Goal: Task Accomplishment & Management: Manage account settings

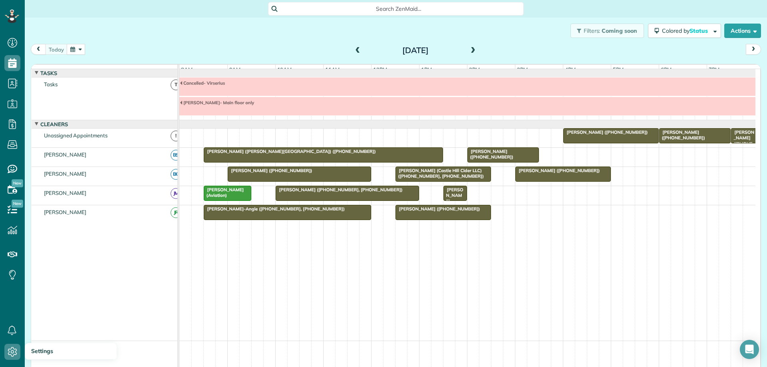
scroll to position [4, 4]
click at [470, 50] on span at bounding box center [473, 50] width 9 height 7
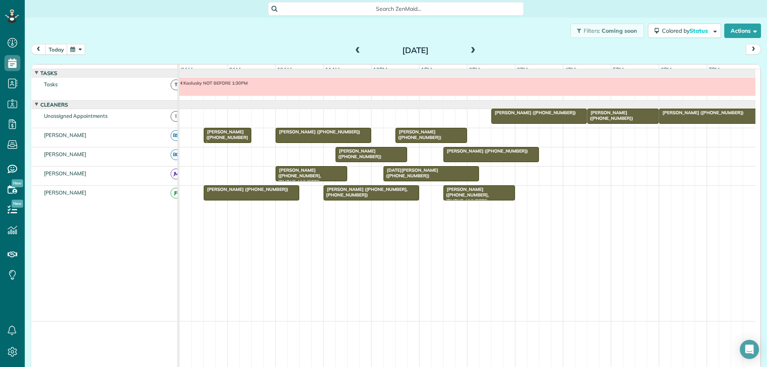
click at [359, 48] on div "[DATE]" at bounding box center [416, 50] width 128 height 13
click at [354, 52] on span at bounding box center [358, 50] width 9 height 7
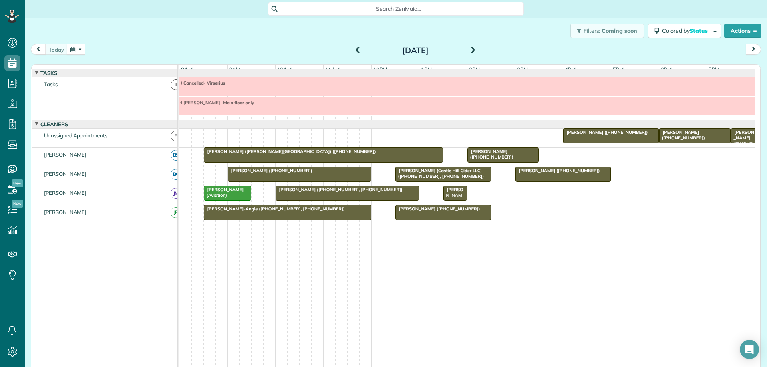
click at [456, 201] on div "[PERSON_NAME] ([PHONE_NUMBER])" at bounding box center [455, 204] width 19 height 34
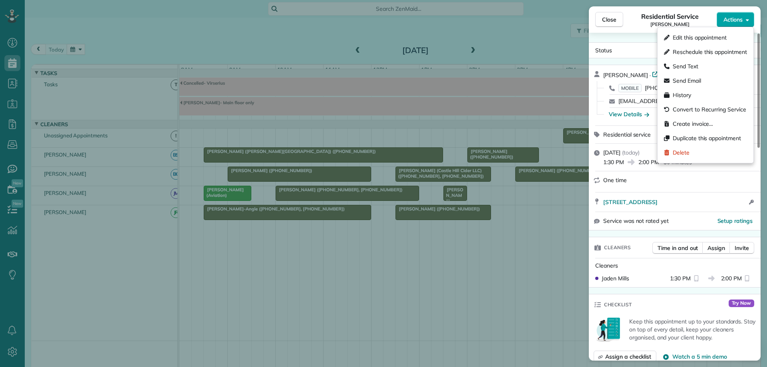
click at [728, 24] on button "Actions" at bounding box center [736, 19] width 38 height 15
click at [717, 38] on span "Edit this appointment" at bounding box center [700, 38] width 54 height 8
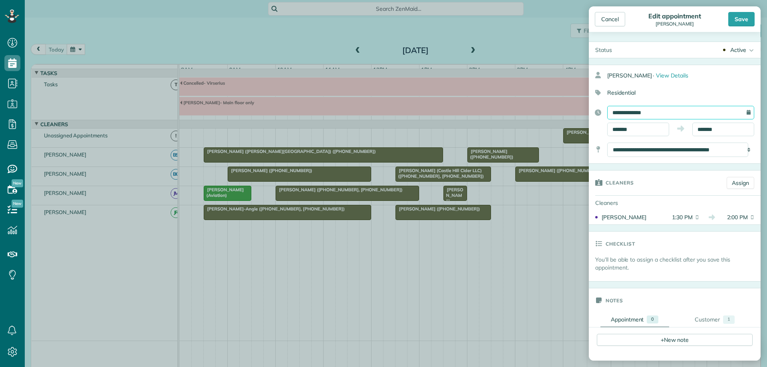
click at [676, 111] on input "**********" at bounding box center [680, 113] width 147 height 14
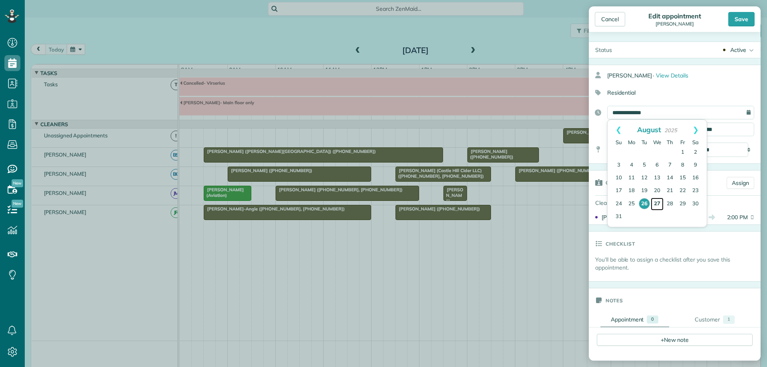
click at [658, 204] on link "27" at bounding box center [657, 204] width 13 height 13
type input "**********"
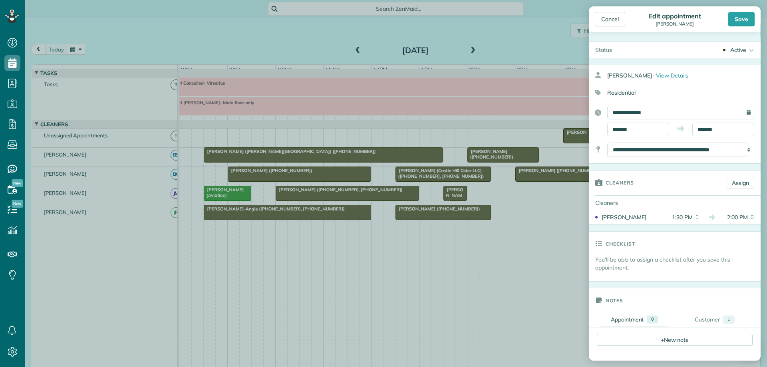
click at [740, 22] on div "Save" at bounding box center [741, 19] width 26 height 14
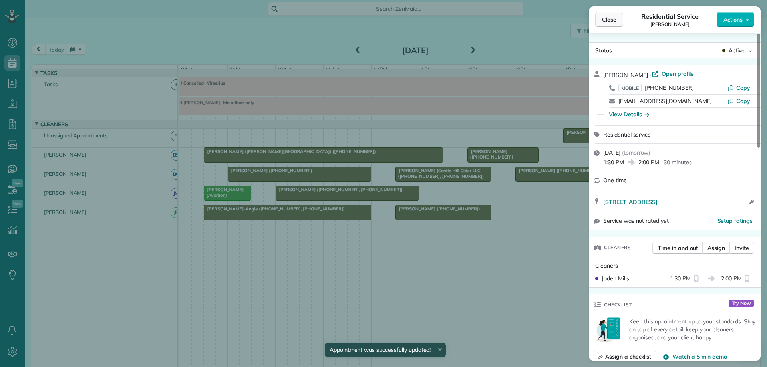
click at [615, 22] on span "Close" at bounding box center [609, 20] width 14 height 8
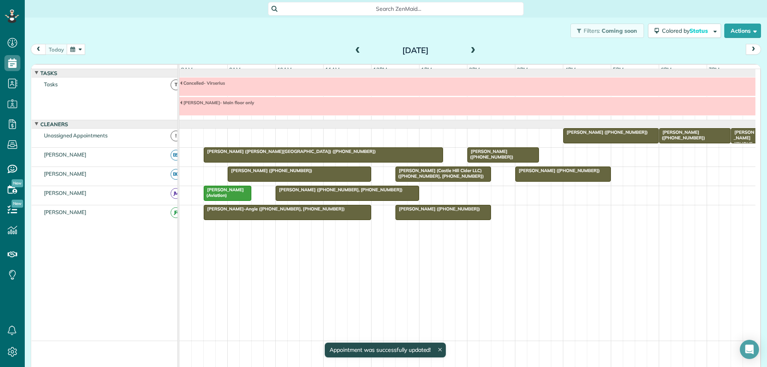
click at [469, 48] on span at bounding box center [473, 50] width 9 height 7
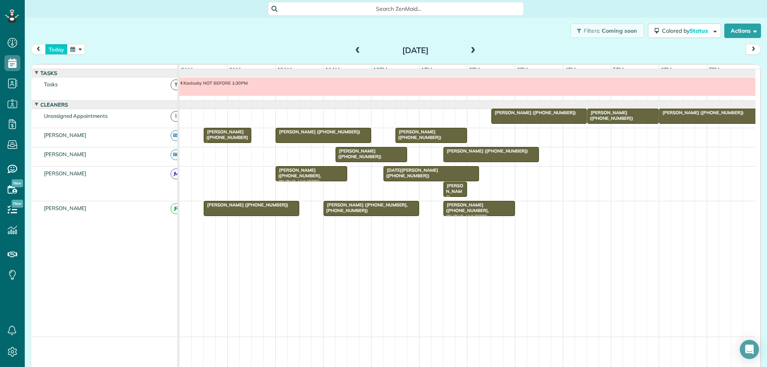
click at [55, 49] on button "today" at bounding box center [56, 49] width 22 height 11
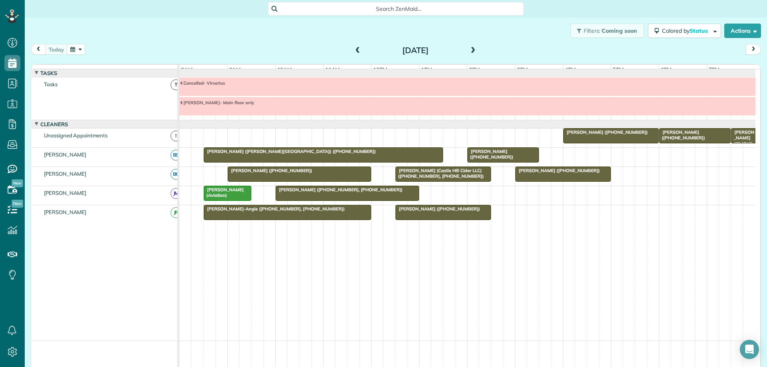
click at [365, 193] on span "[PERSON_NAME] ([PHONE_NUMBER], [PHONE_NUMBER])" at bounding box center [339, 190] width 128 height 6
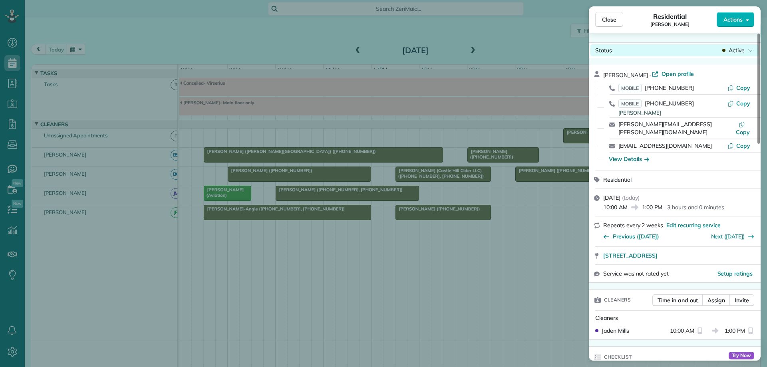
click at [739, 52] on span "Active" at bounding box center [737, 50] width 16 height 8
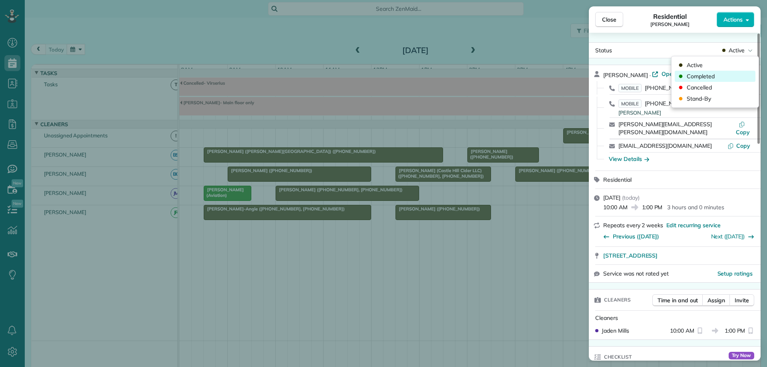
click at [727, 77] on div "Completed" at bounding box center [715, 76] width 81 height 11
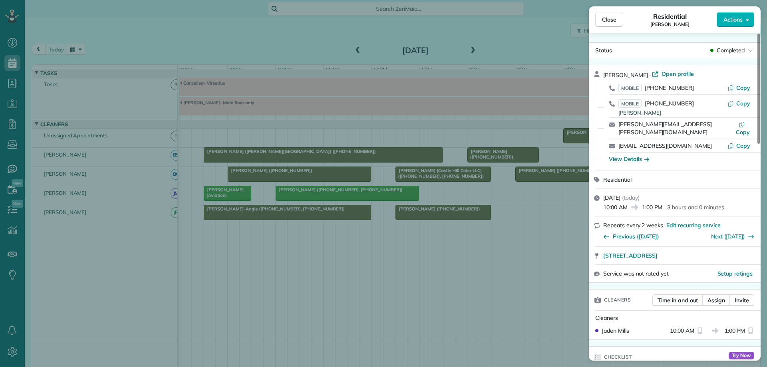
click at [354, 217] on div "Close Residential [PERSON_NAME] Actions Status Completed [PERSON_NAME] · Open p…" at bounding box center [383, 183] width 767 height 367
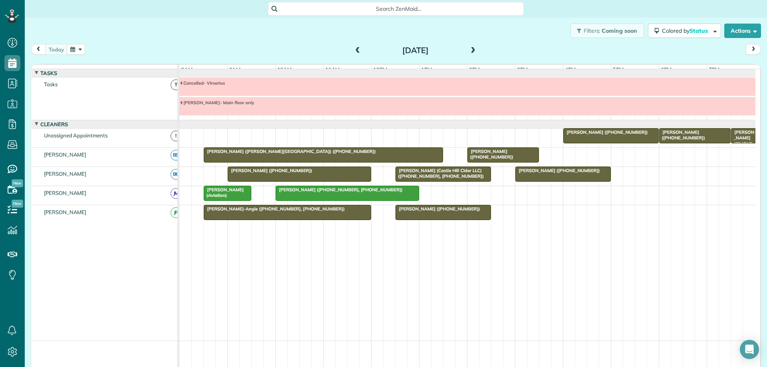
click at [354, 212] on div "[PERSON_NAME]-Angle ([PHONE_NUMBER], [PHONE_NUMBER])" at bounding box center [287, 209] width 163 height 6
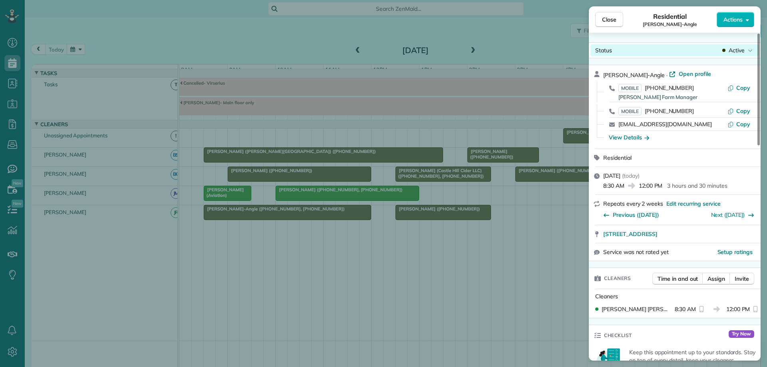
click at [737, 49] on span "Active" at bounding box center [737, 50] width 16 height 8
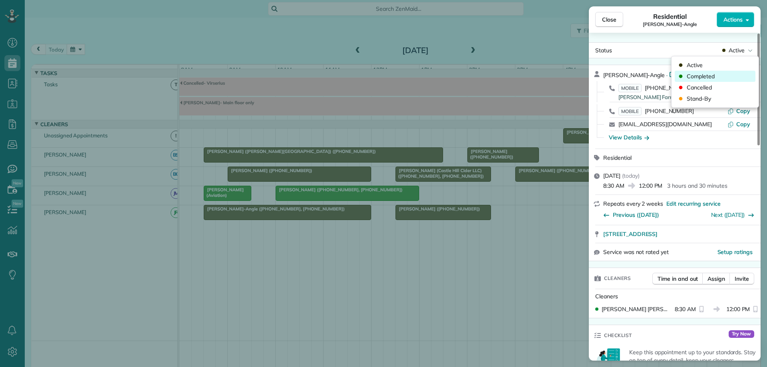
click at [727, 74] on div "Completed" at bounding box center [715, 76] width 81 height 11
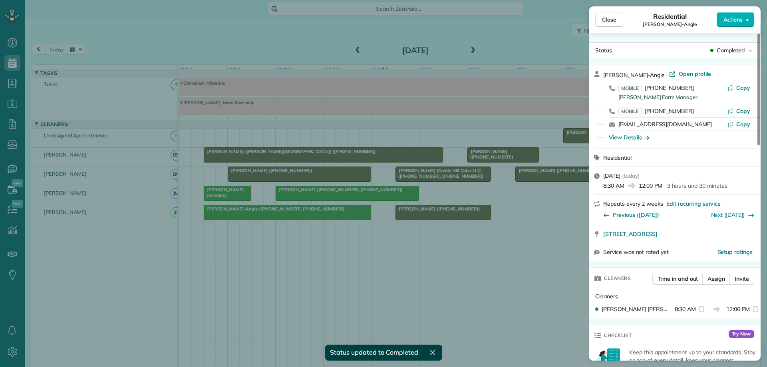
click at [351, 181] on div "Close Residential [PERSON_NAME]-Angle Actions Status Completed [PERSON_NAME]-An…" at bounding box center [383, 183] width 767 height 367
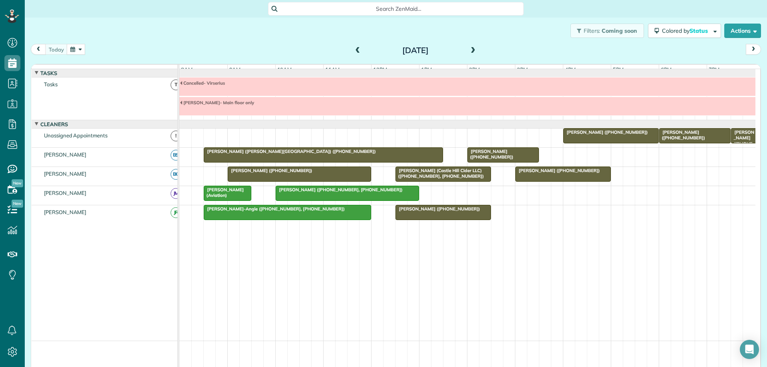
click at [351, 181] on div at bounding box center [299, 174] width 143 height 14
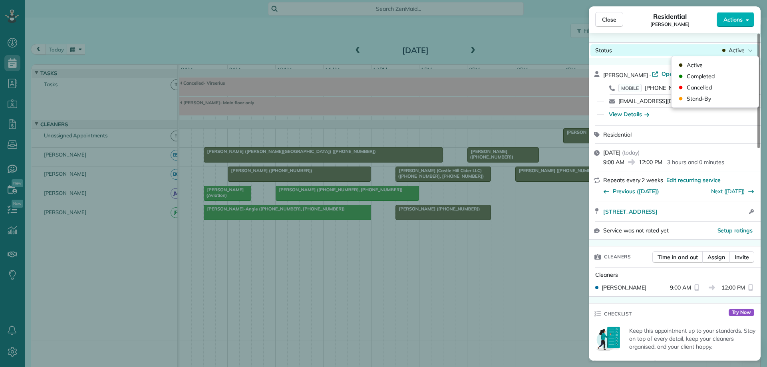
click at [731, 49] on span "Active" at bounding box center [737, 50] width 16 height 8
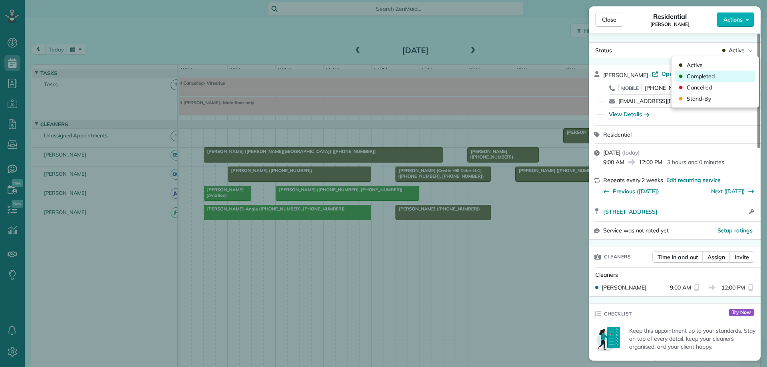
click at [721, 74] on div "Completed" at bounding box center [715, 76] width 81 height 11
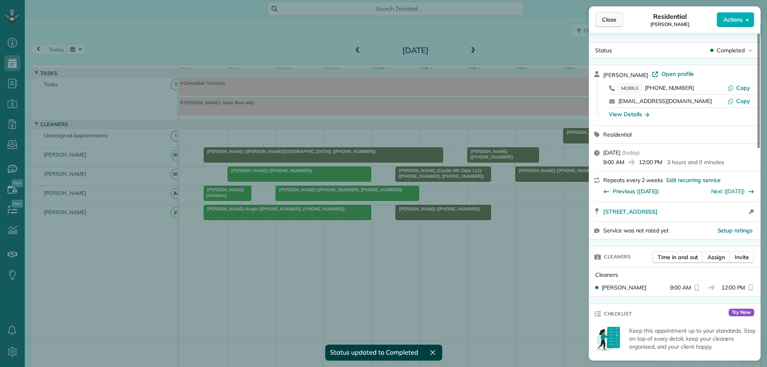
click at [613, 22] on span "Close" at bounding box center [609, 20] width 14 height 8
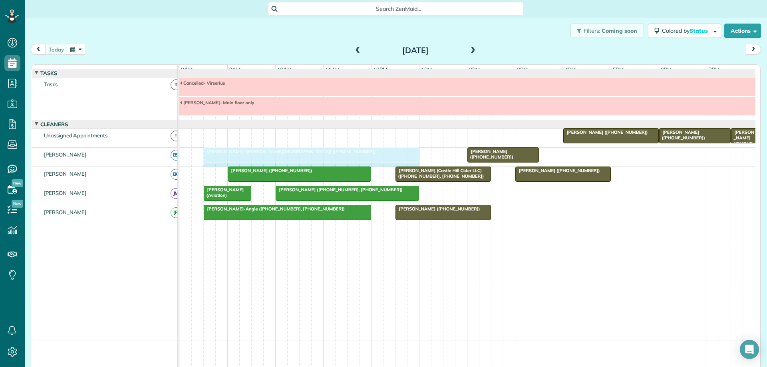
drag, startPoint x: 439, startPoint y: 161, endPoint x: 417, endPoint y: 165, distance: 22.4
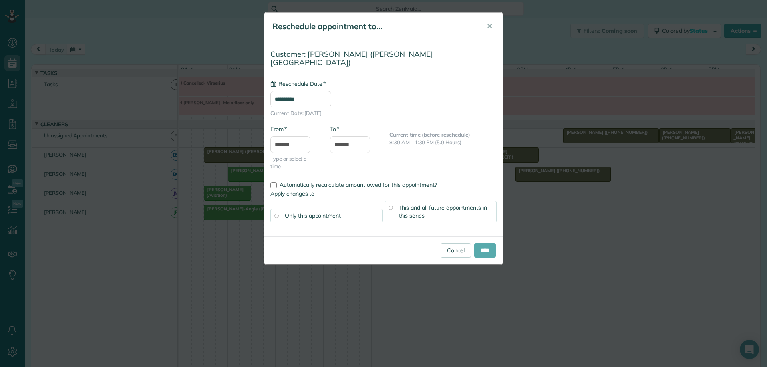
type input "**********"
click at [481, 243] on input "****" at bounding box center [485, 250] width 22 height 14
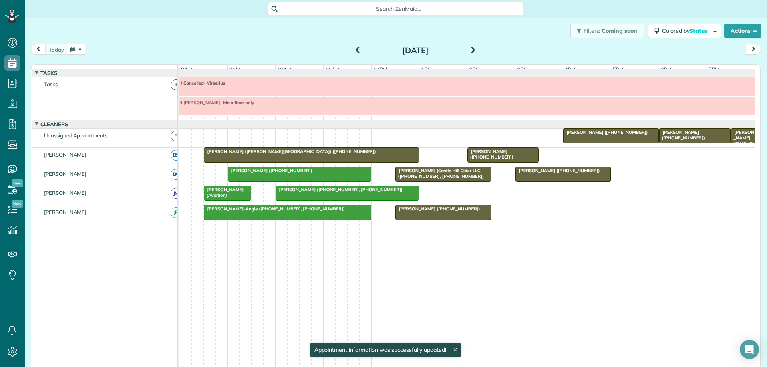
click at [400, 161] on div at bounding box center [311, 155] width 215 height 14
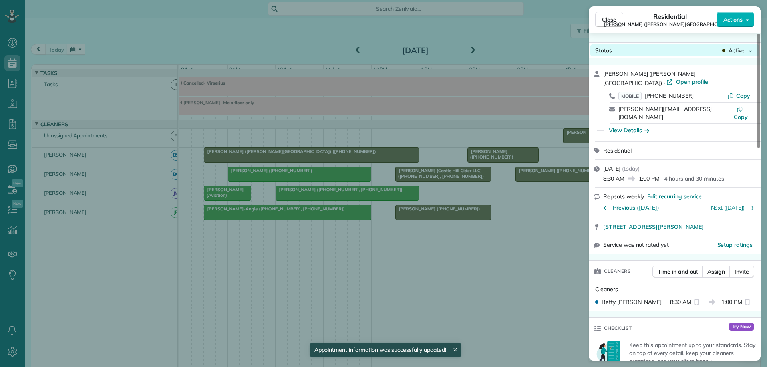
click at [734, 50] on span "Active" at bounding box center [737, 50] width 16 height 8
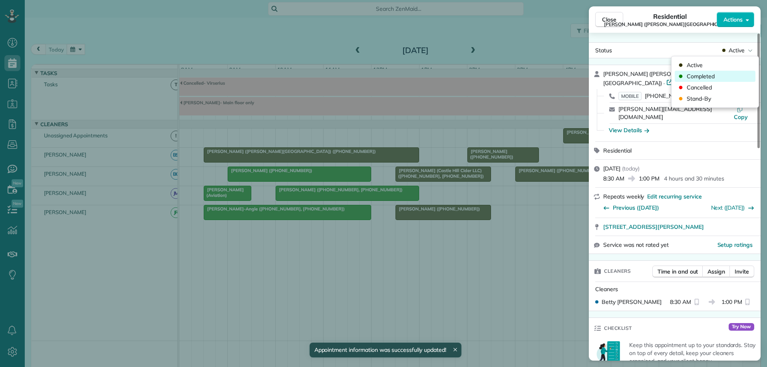
click at [724, 76] on div "Completed" at bounding box center [715, 76] width 81 height 11
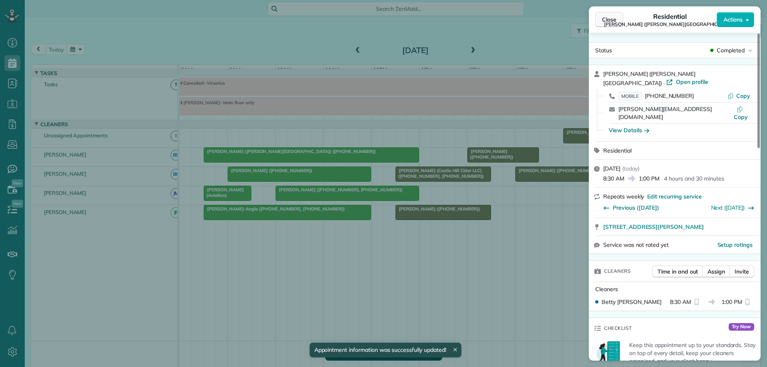
click at [607, 20] on span "Close" at bounding box center [609, 20] width 14 height 8
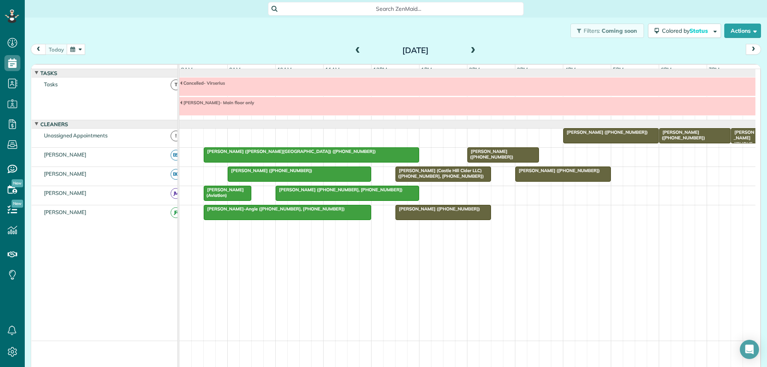
click at [470, 50] on span at bounding box center [473, 50] width 9 height 7
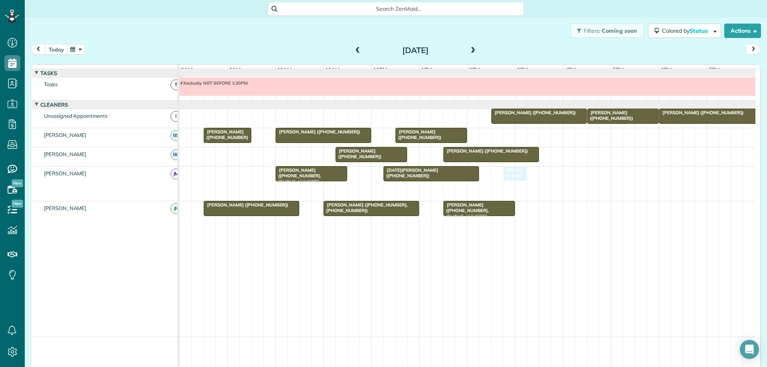
drag, startPoint x: 448, startPoint y: 195, endPoint x: 512, endPoint y: 184, distance: 64.5
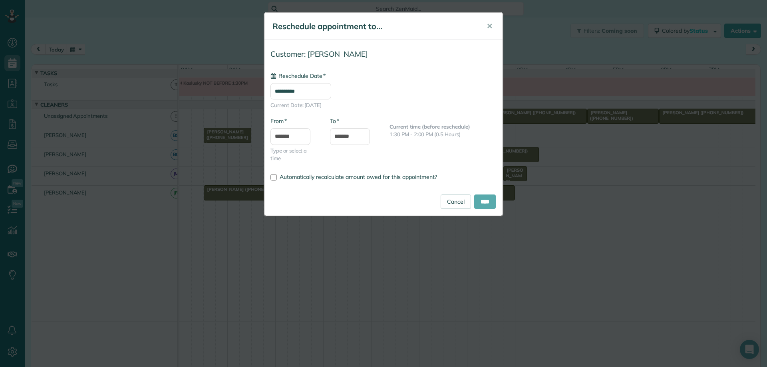
type input "**********"
click at [479, 202] on input "****" at bounding box center [485, 202] width 22 height 14
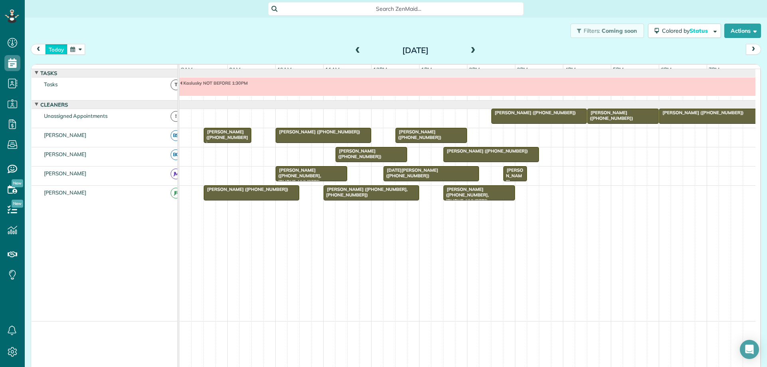
click at [57, 53] on button "today" at bounding box center [56, 49] width 22 height 11
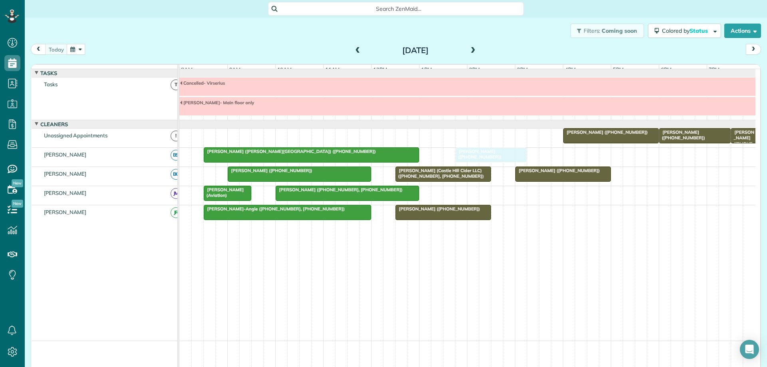
drag, startPoint x: 513, startPoint y: 163, endPoint x: 504, endPoint y: 162, distance: 9.2
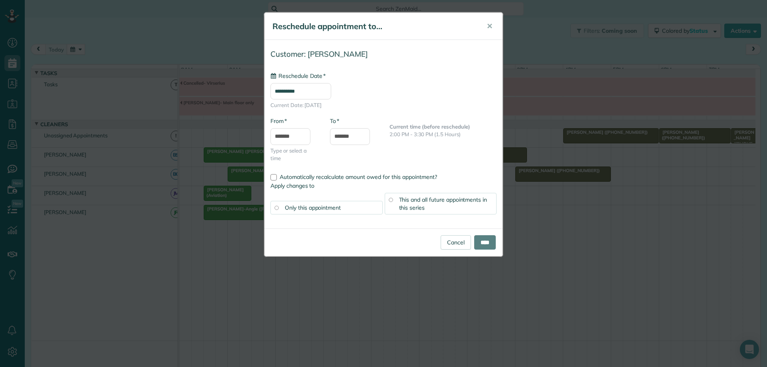
type input "**********"
click at [477, 244] on input "****" at bounding box center [485, 242] width 22 height 14
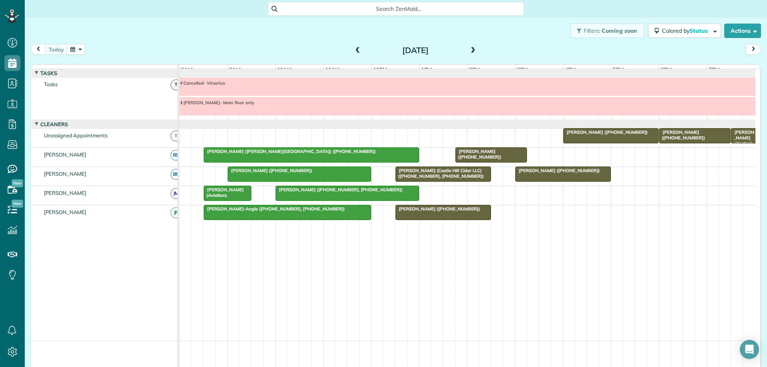
click at [354, 51] on span at bounding box center [358, 50] width 9 height 7
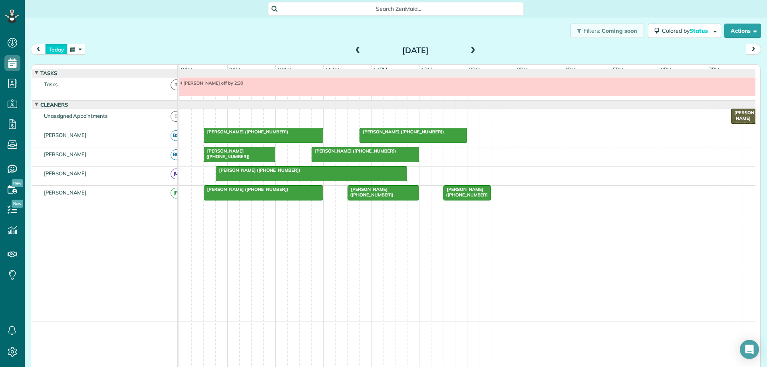
click at [59, 47] on button "today" at bounding box center [56, 49] width 22 height 11
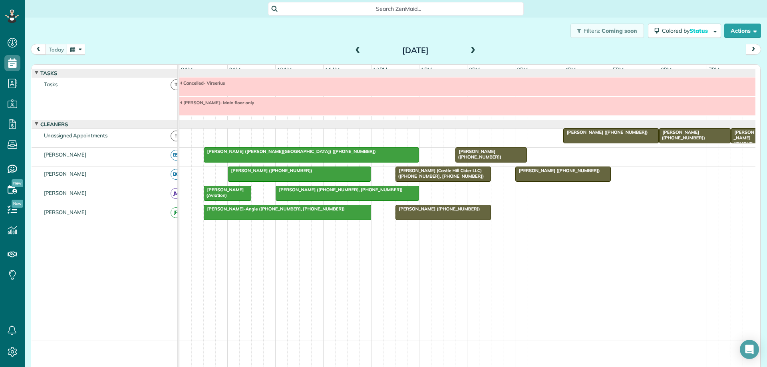
click at [470, 50] on span at bounding box center [473, 50] width 9 height 7
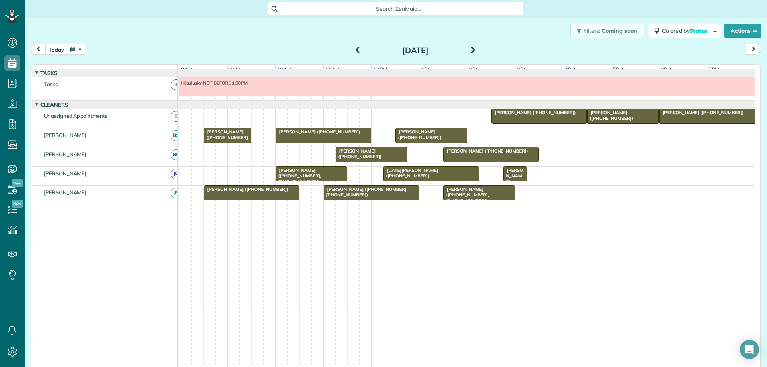
click at [470, 50] on span at bounding box center [473, 50] width 9 height 7
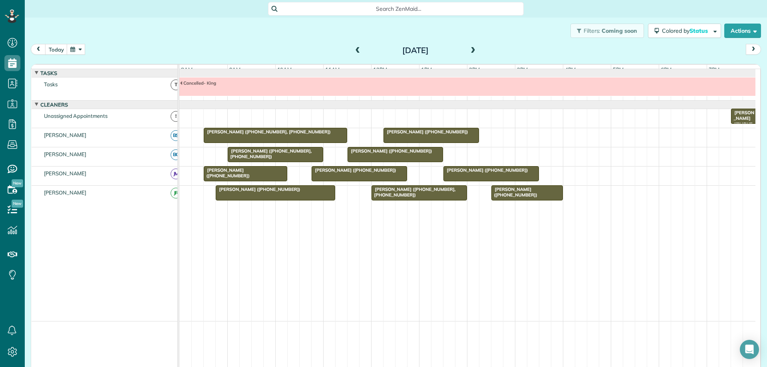
click at [470, 50] on span at bounding box center [473, 50] width 9 height 7
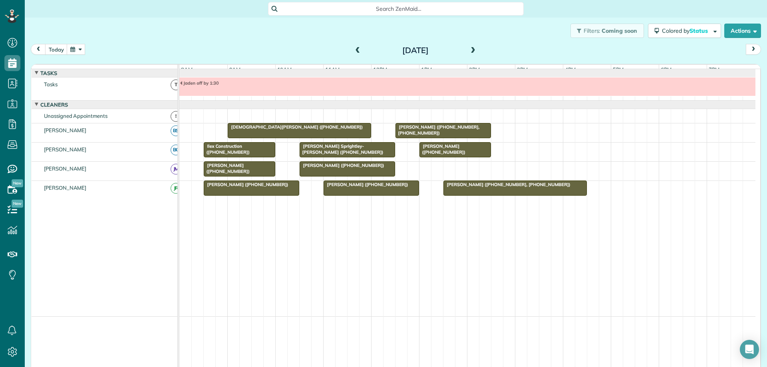
click at [470, 50] on span at bounding box center [473, 50] width 9 height 7
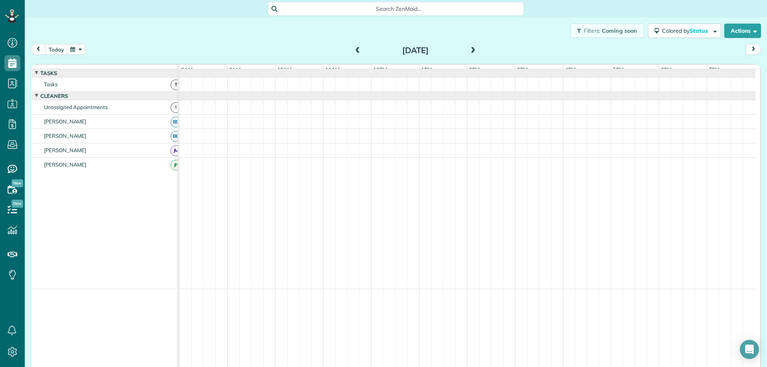
click at [470, 50] on span at bounding box center [473, 50] width 9 height 7
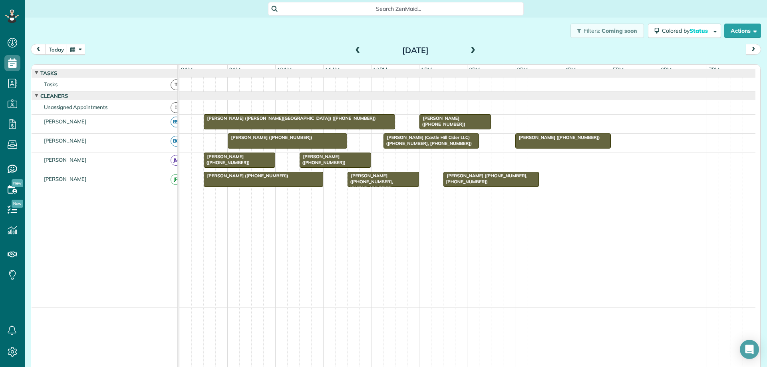
click at [470, 50] on span at bounding box center [473, 50] width 9 height 7
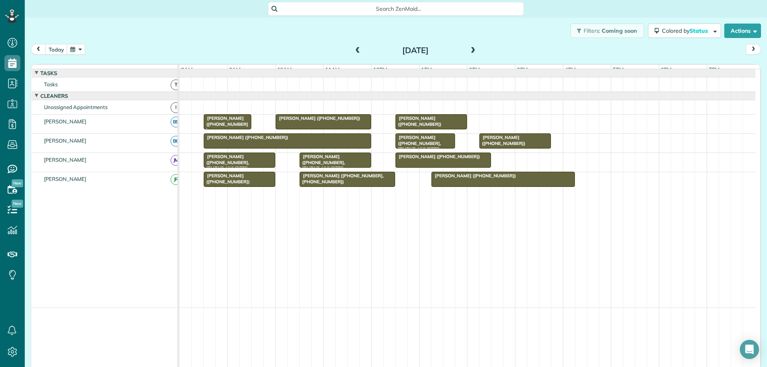
click at [470, 50] on span at bounding box center [473, 50] width 9 height 7
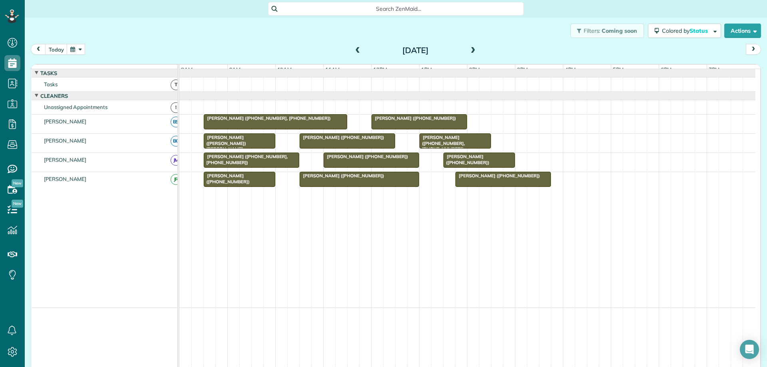
click at [469, 53] on span at bounding box center [473, 50] width 9 height 7
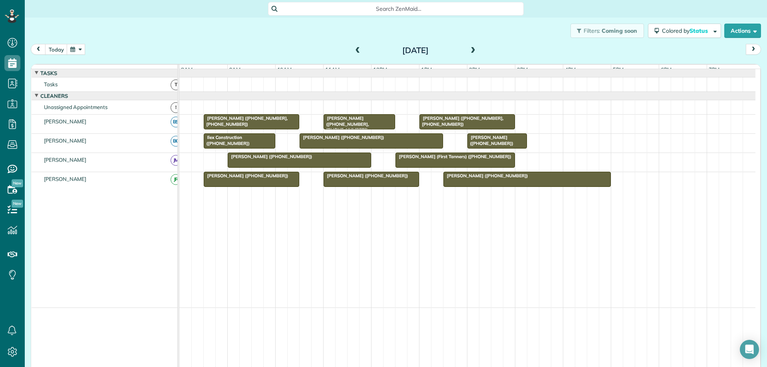
click at [469, 53] on span at bounding box center [473, 50] width 9 height 7
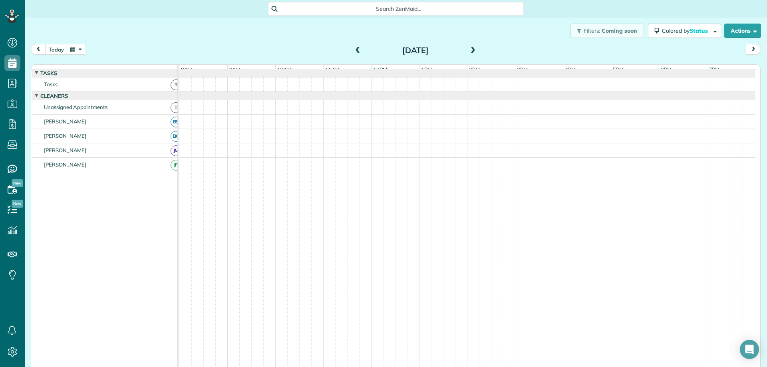
click at [469, 53] on span at bounding box center [473, 50] width 9 height 7
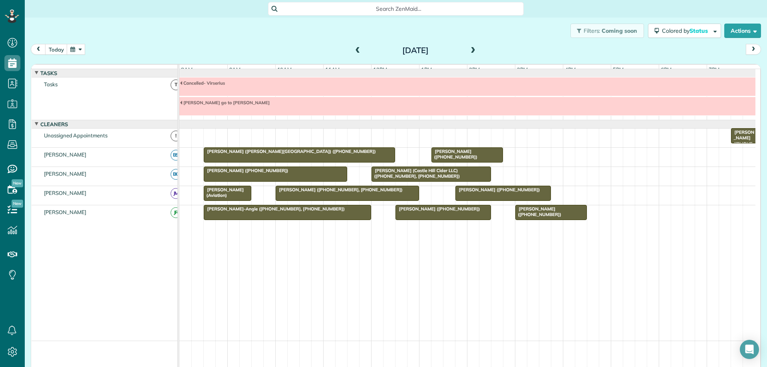
click at [354, 49] on span at bounding box center [358, 50] width 9 height 7
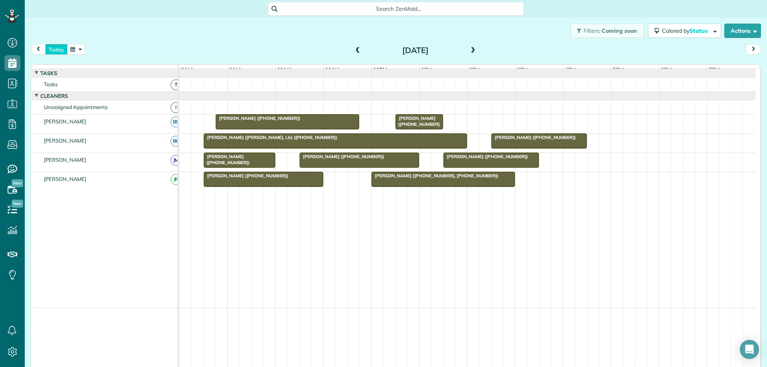
click at [61, 49] on button "today" at bounding box center [56, 49] width 22 height 11
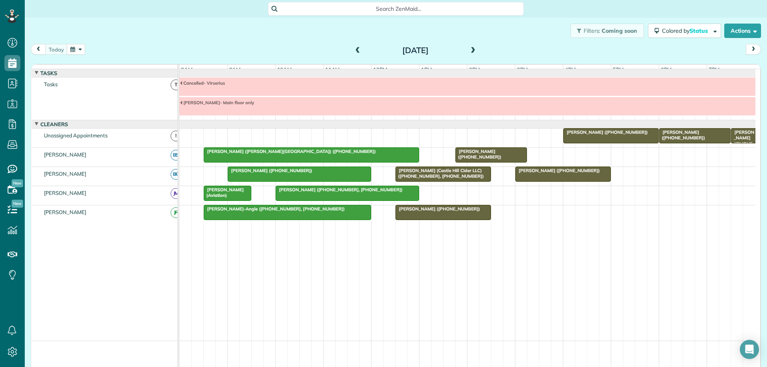
click at [477, 220] on div at bounding box center [443, 212] width 95 height 14
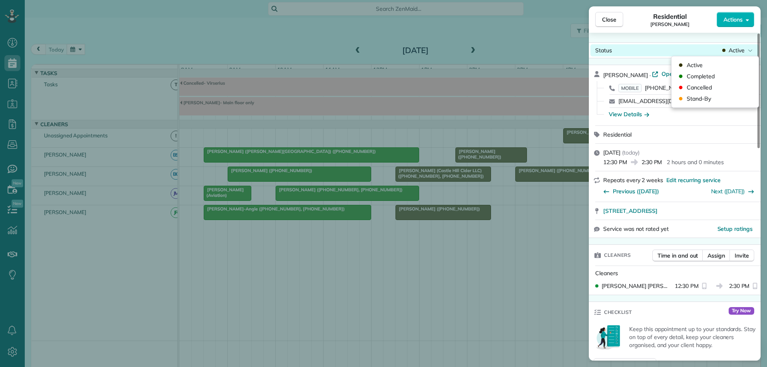
click at [729, 48] on span "Active" at bounding box center [737, 50] width 16 height 8
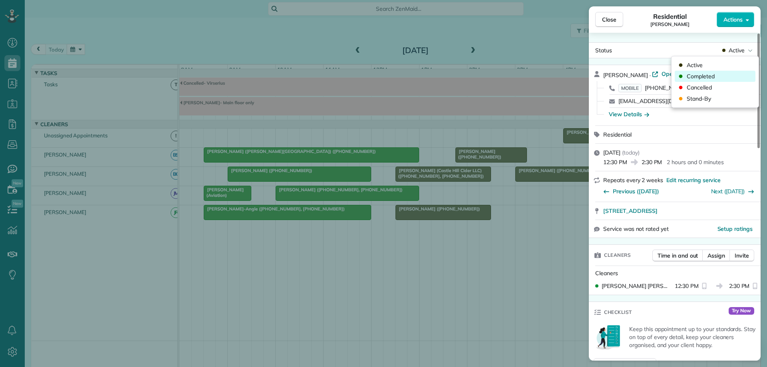
click at [730, 75] on div "Completed" at bounding box center [715, 76] width 81 height 11
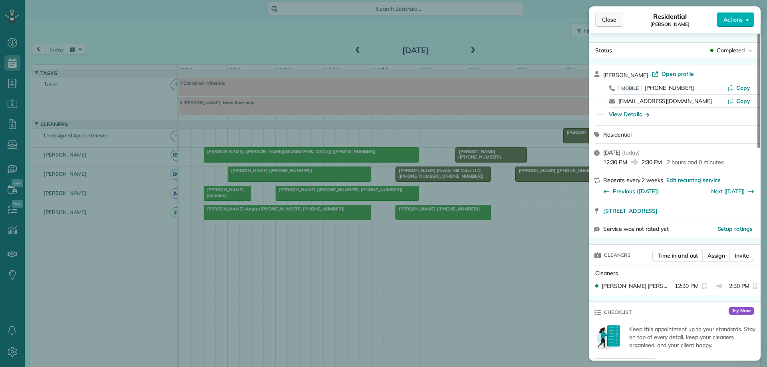
click at [600, 20] on button "Close" at bounding box center [609, 19] width 28 height 15
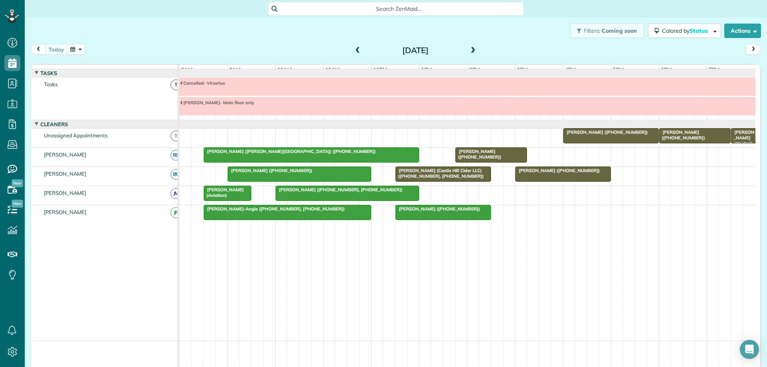
click at [82, 52] on button "button" at bounding box center [76, 49] width 18 height 11
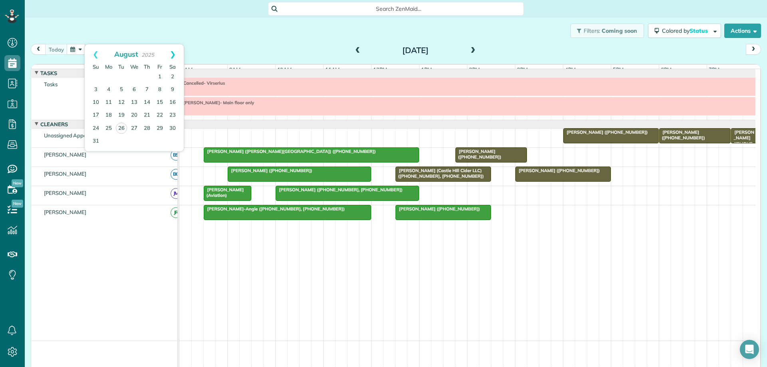
click at [170, 54] on link "Next" at bounding box center [173, 54] width 22 height 20
click at [159, 88] on link "12" at bounding box center [159, 90] width 13 height 13
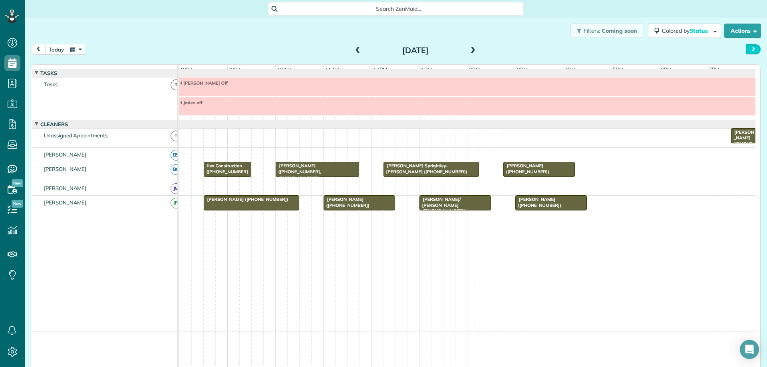
click at [748, 52] on button "next" at bounding box center [753, 49] width 15 height 11
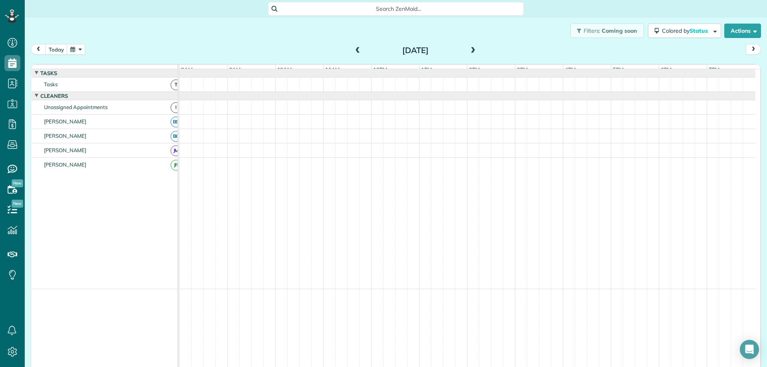
click at [750, 52] on span "next" at bounding box center [753, 49] width 6 height 5
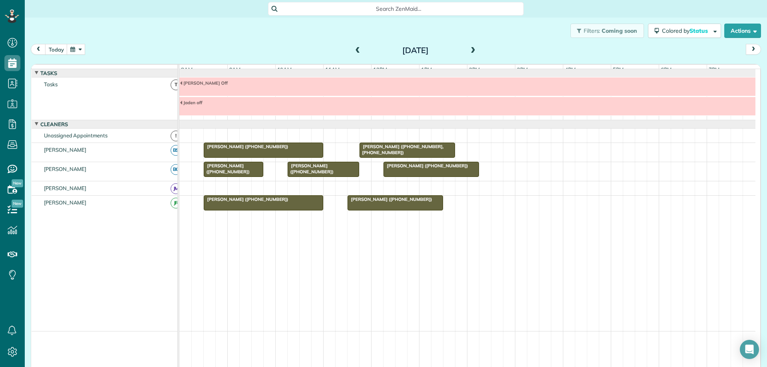
click at [469, 53] on span at bounding box center [473, 50] width 9 height 7
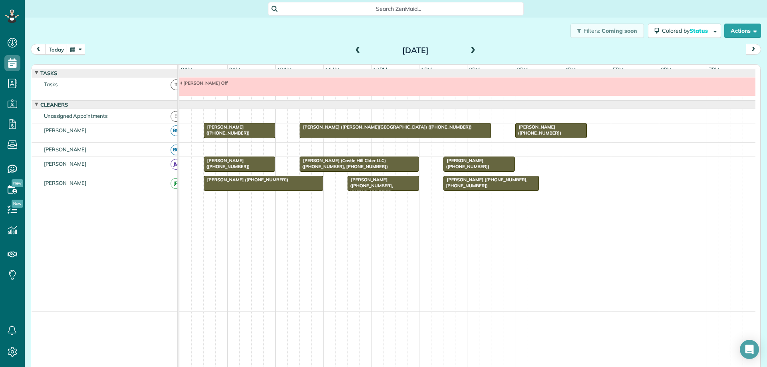
click at [469, 53] on span at bounding box center [473, 50] width 9 height 7
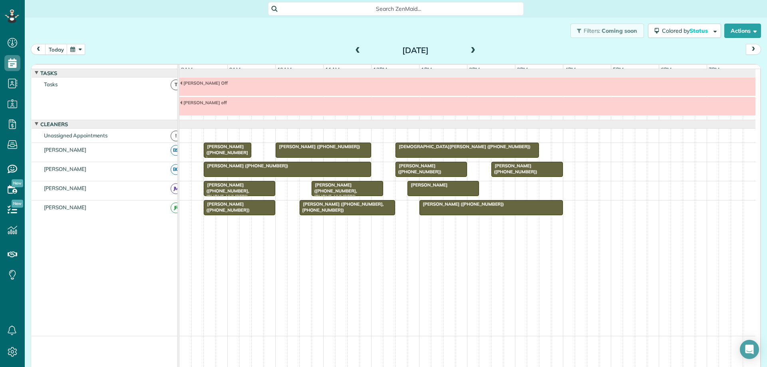
click at [471, 49] on span at bounding box center [473, 50] width 9 height 7
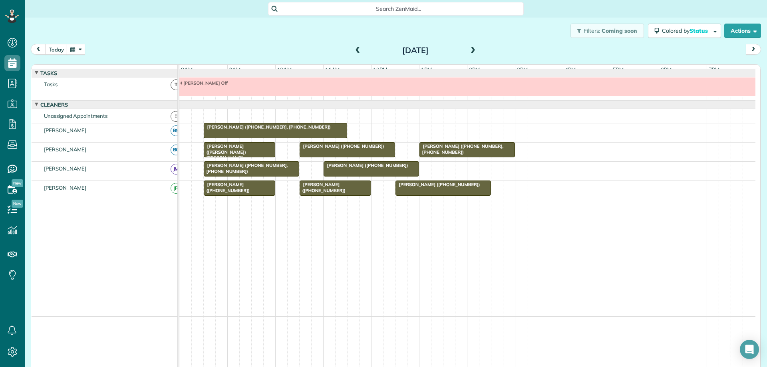
click at [470, 50] on span at bounding box center [473, 50] width 9 height 7
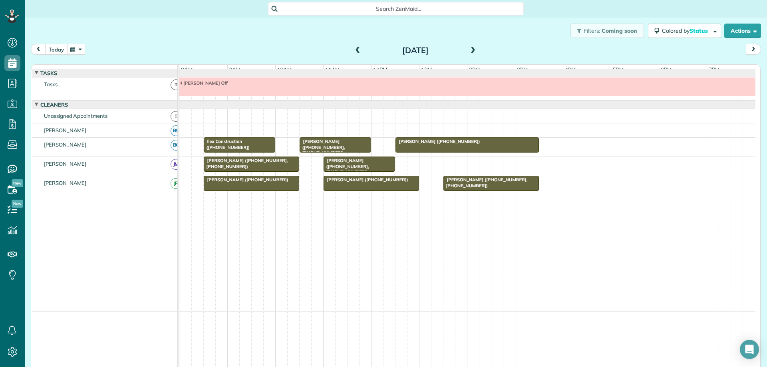
click at [60, 48] on button "today" at bounding box center [56, 49] width 22 height 11
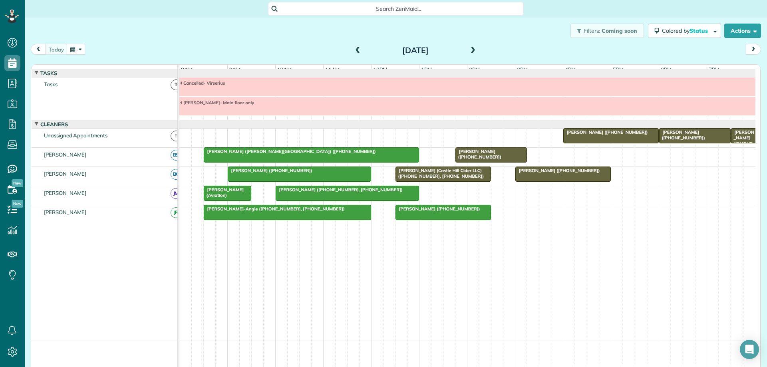
click at [474, 179] on div "[PERSON_NAME] (Castle Hill Cider LLC) ([PHONE_NUMBER], [PHONE_NUMBER])" at bounding box center [443, 174] width 91 height 12
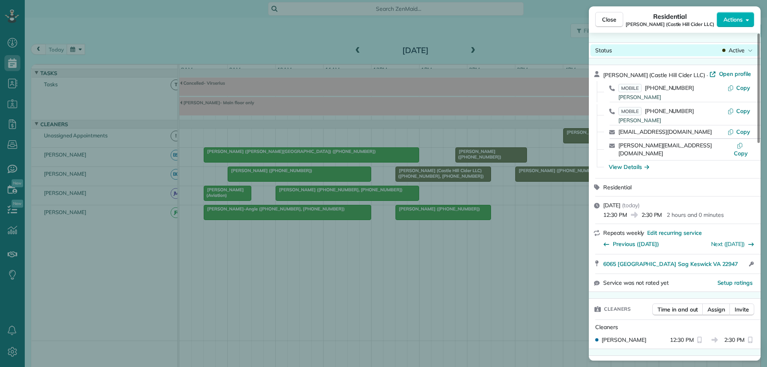
click at [743, 52] on span "Active" at bounding box center [737, 50] width 16 height 8
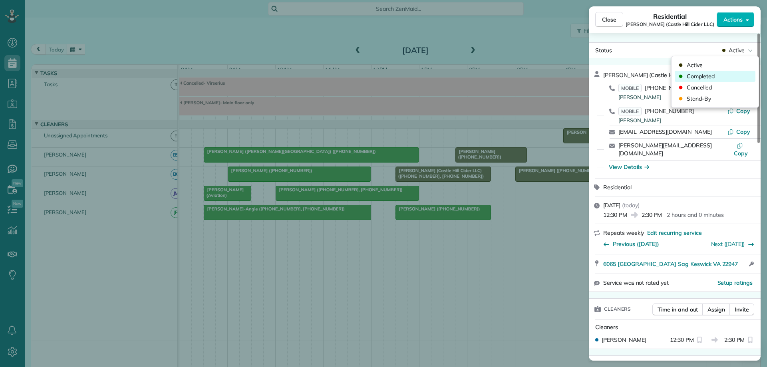
click at [721, 76] on div "Completed" at bounding box center [715, 76] width 81 height 11
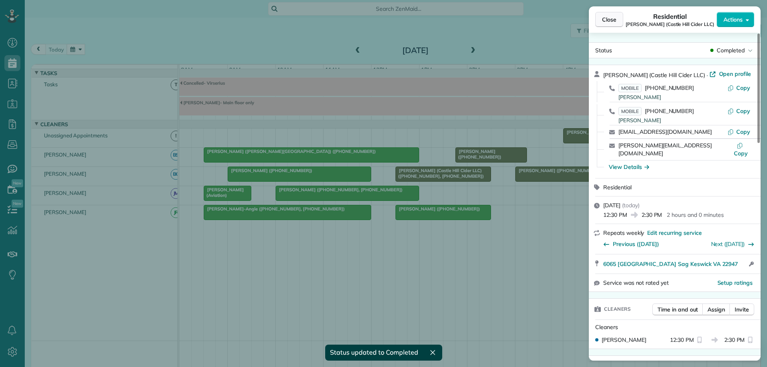
click at [616, 20] on span "Close" at bounding box center [609, 20] width 14 height 8
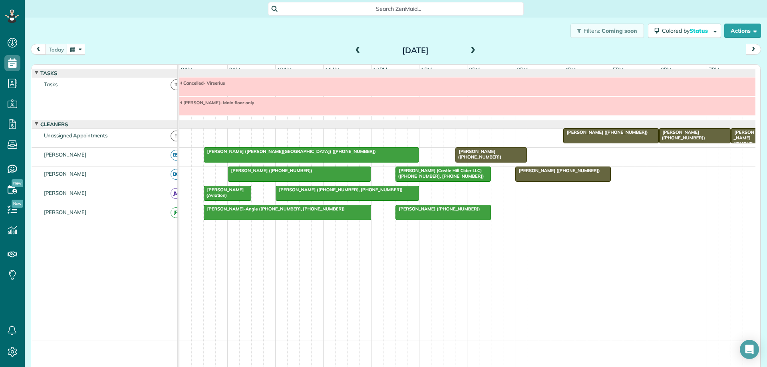
click at [76, 49] on button "button" at bounding box center [76, 49] width 18 height 11
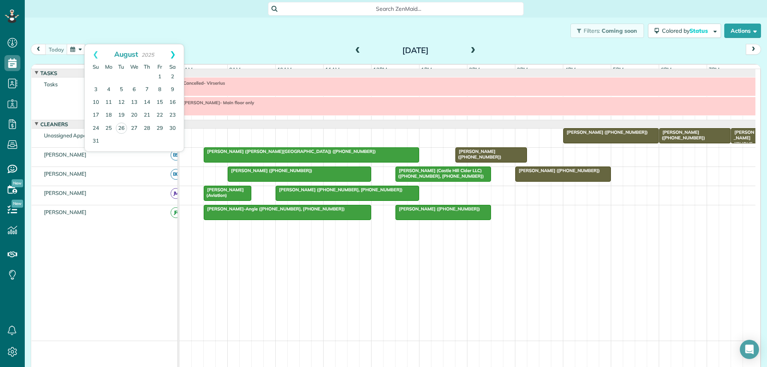
click at [175, 52] on link "Next" at bounding box center [173, 54] width 22 height 20
click at [133, 78] on link "3" at bounding box center [134, 77] width 13 height 13
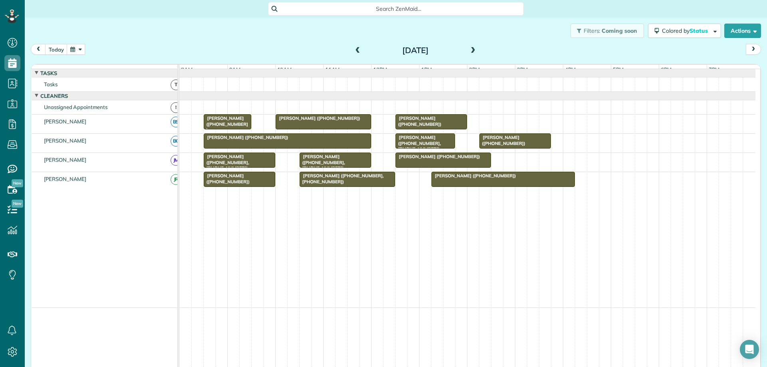
click at [354, 52] on span at bounding box center [358, 50] width 9 height 7
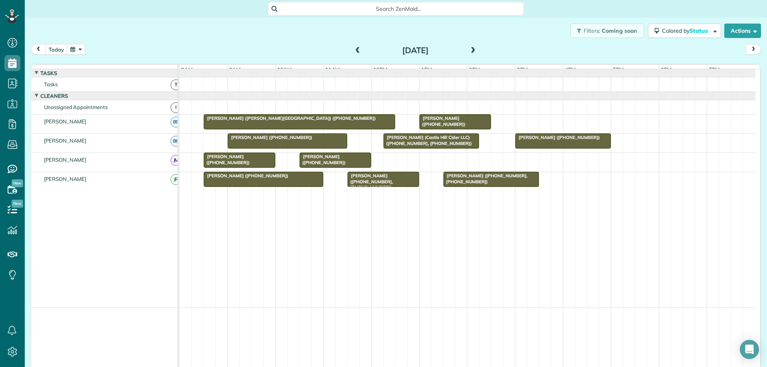
click at [355, 50] on span at bounding box center [358, 50] width 9 height 7
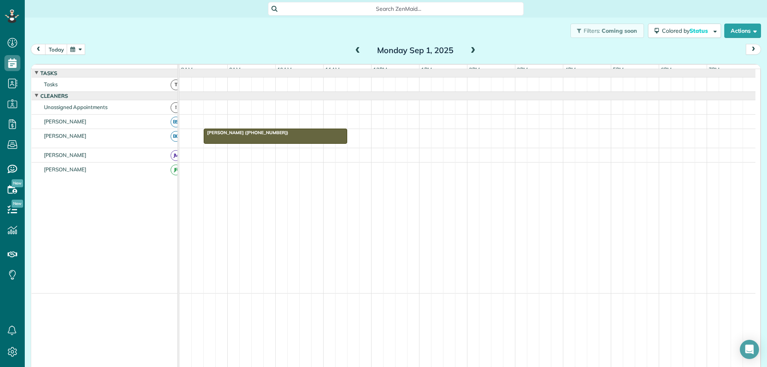
click at [471, 51] on span at bounding box center [473, 50] width 9 height 7
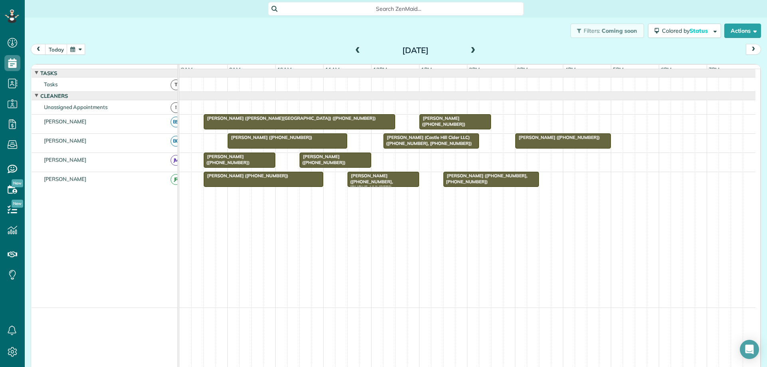
click at [471, 48] on span at bounding box center [473, 50] width 9 height 7
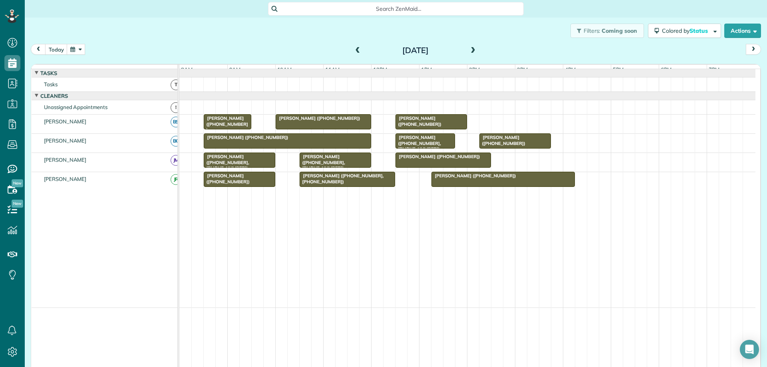
click at [471, 48] on span at bounding box center [473, 50] width 9 height 7
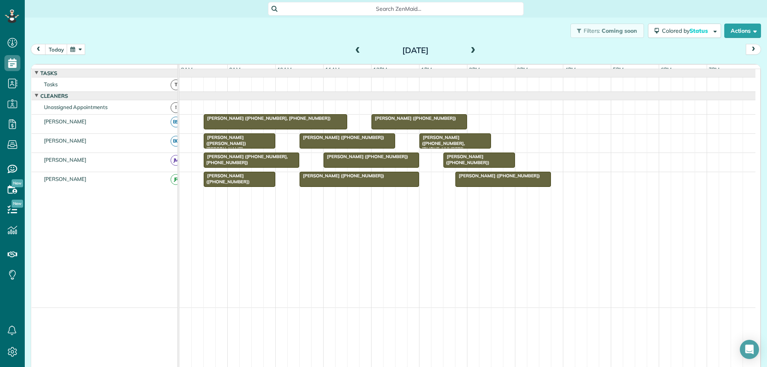
click at [356, 53] on span at bounding box center [358, 50] width 9 height 7
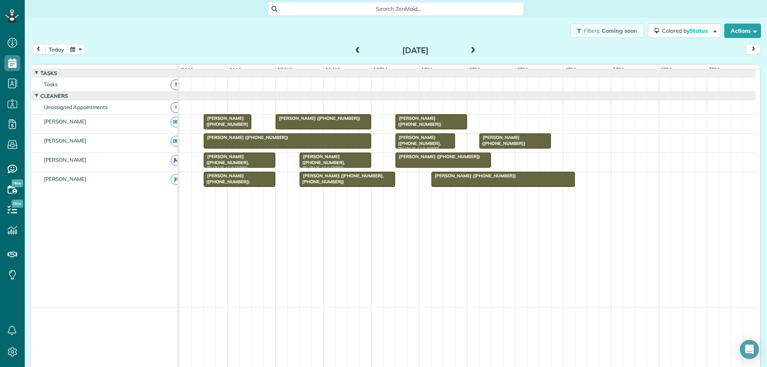
click at [469, 52] on span at bounding box center [473, 50] width 9 height 7
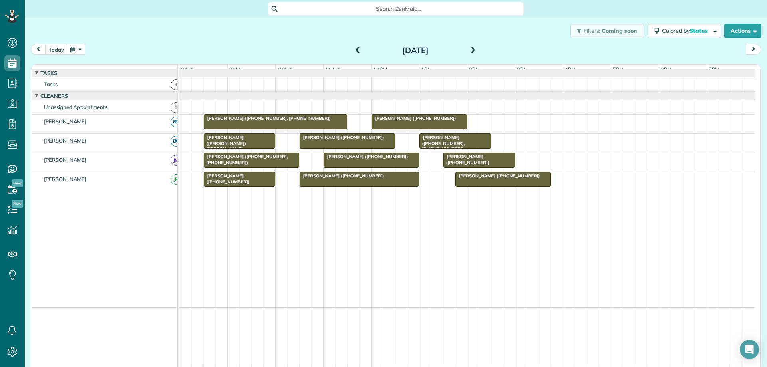
click at [469, 52] on span at bounding box center [473, 50] width 9 height 7
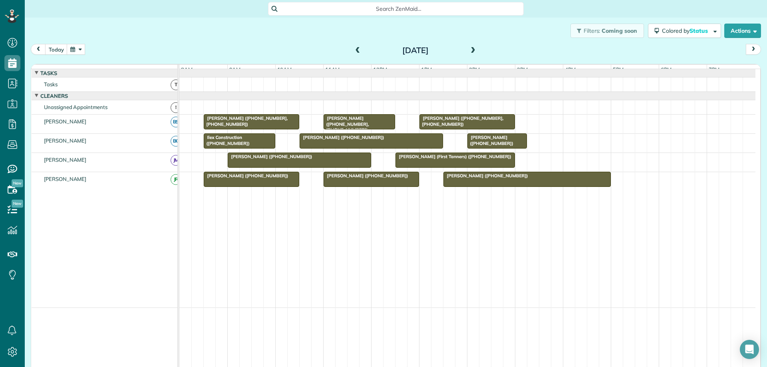
click at [83, 50] on button "button" at bounding box center [76, 49] width 18 height 11
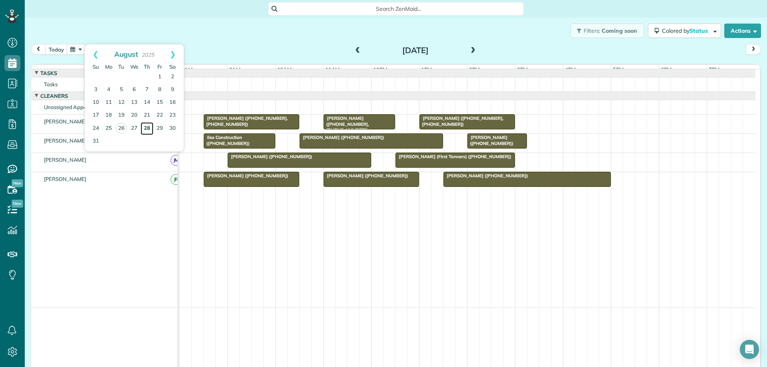
click at [146, 126] on link "28" at bounding box center [147, 128] width 13 height 13
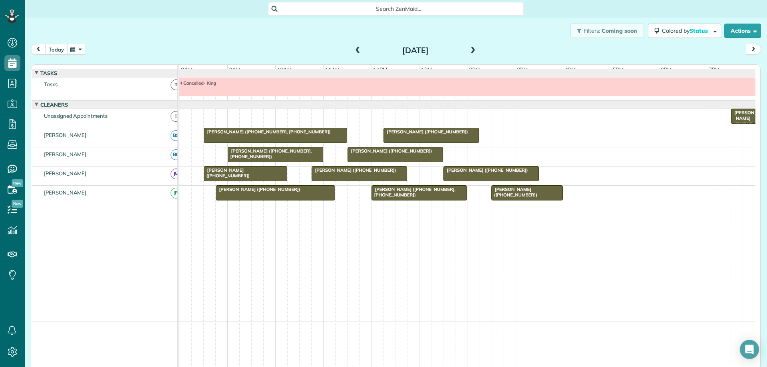
click at [59, 53] on button "today" at bounding box center [56, 49] width 22 height 11
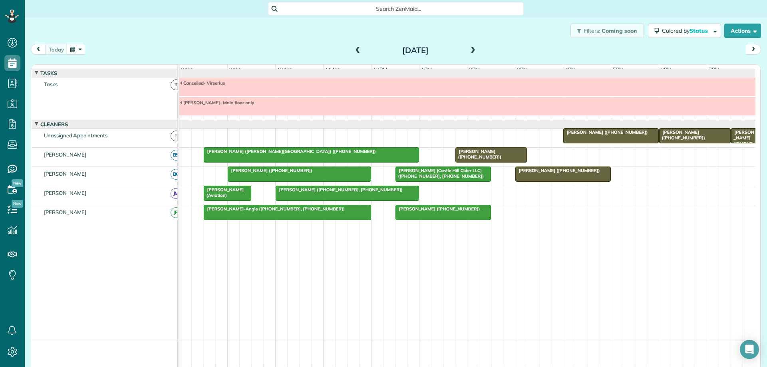
click at [470, 50] on span at bounding box center [473, 50] width 9 height 7
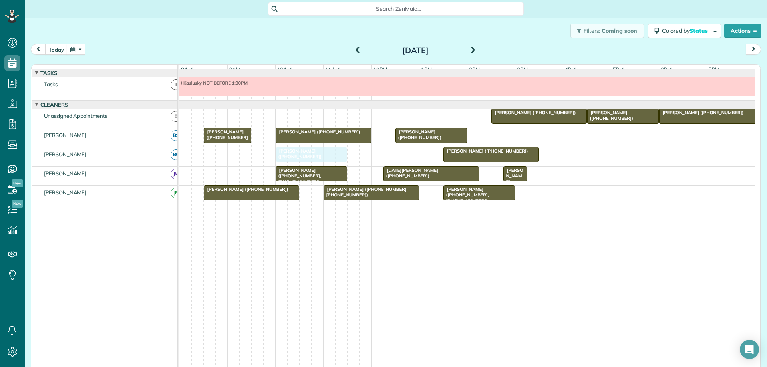
drag, startPoint x: 383, startPoint y: 161, endPoint x: 326, endPoint y: 167, distance: 57.5
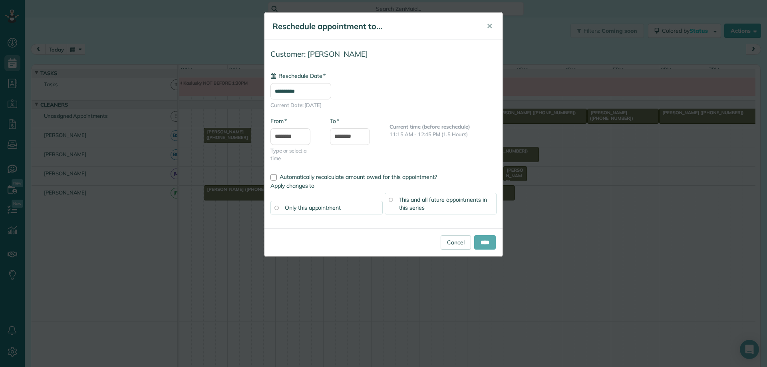
type input "**********"
click at [475, 242] on input "****" at bounding box center [485, 242] width 22 height 14
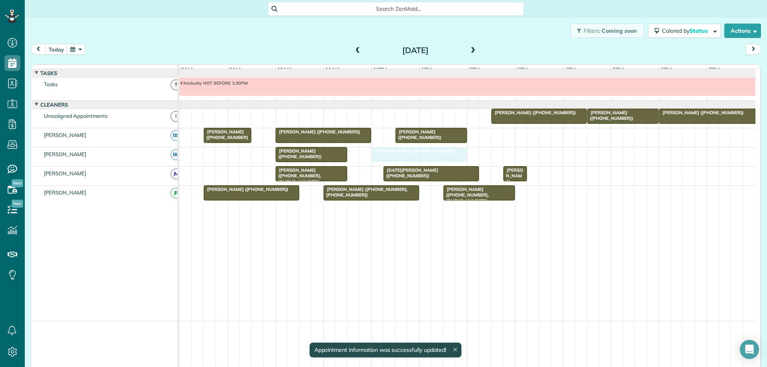
drag, startPoint x: 465, startPoint y: 163, endPoint x: 399, endPoint y: 163, distance: 66.3
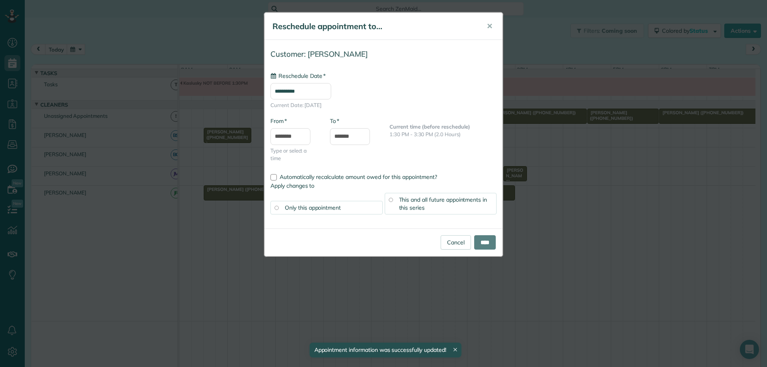
type input "**********"
click at [494, 246] on input "****" at bounding box center [485, 242] width 22 height 14
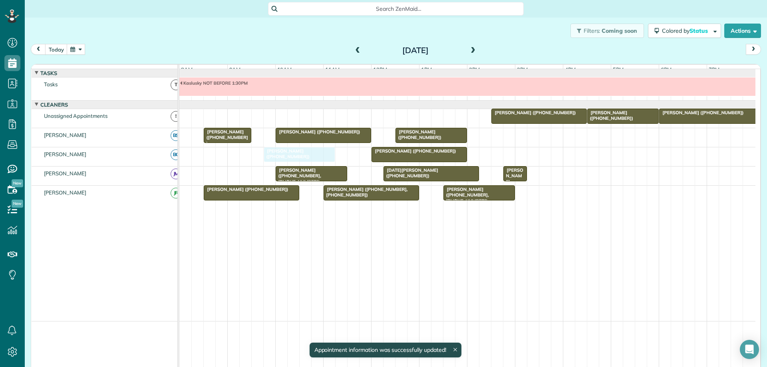
drag, startPoint x: 336, startPoint y: 161, endPoint x: 329, endPoint y: 163, distance: 7.7
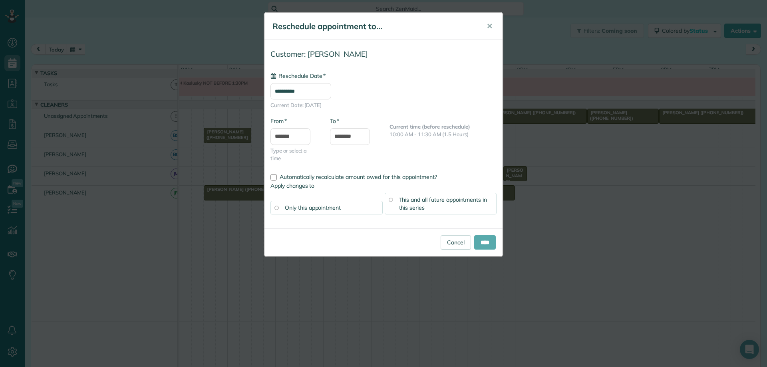
type input "**********"
click at [481, 241] on input "****" at bounding box center [485, 242] width 22 height 14
